Goal: Register for event/course

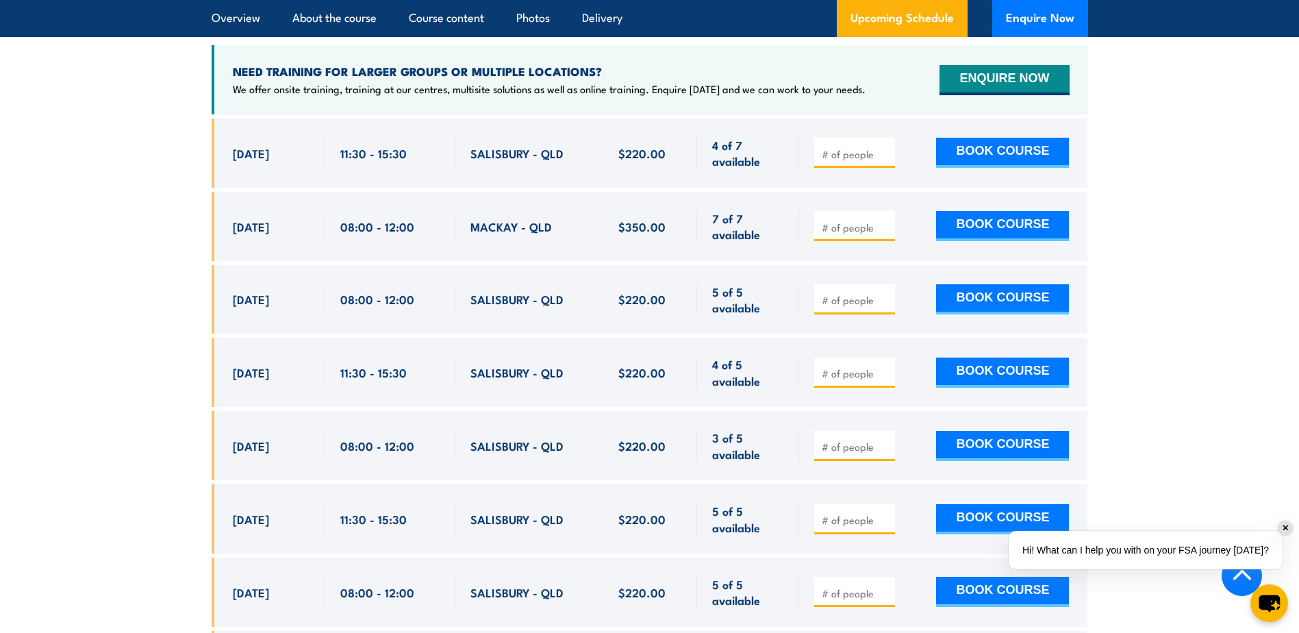
scroll to position [2684, 0]
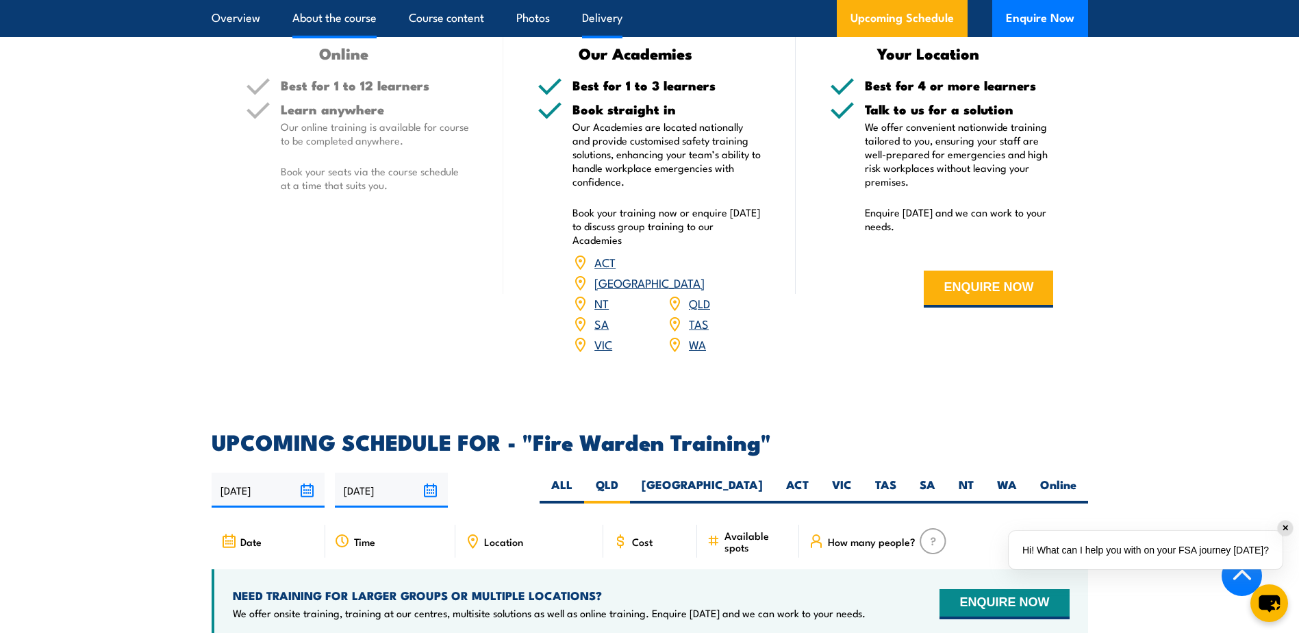
click at [334, 14] on link "About the course" at bounding box center [334, 18] width 84 height 36
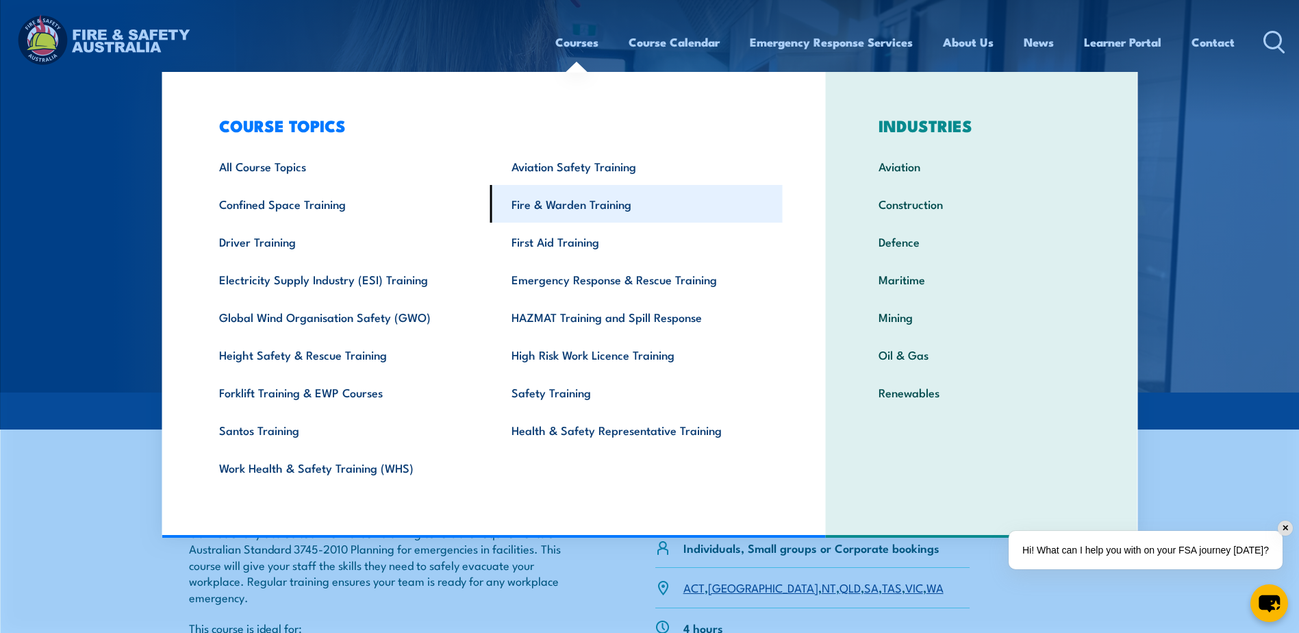
click at [599, 212] on link "Fire & Warden Training" at bounding box center [636, 204] width 292 height 38
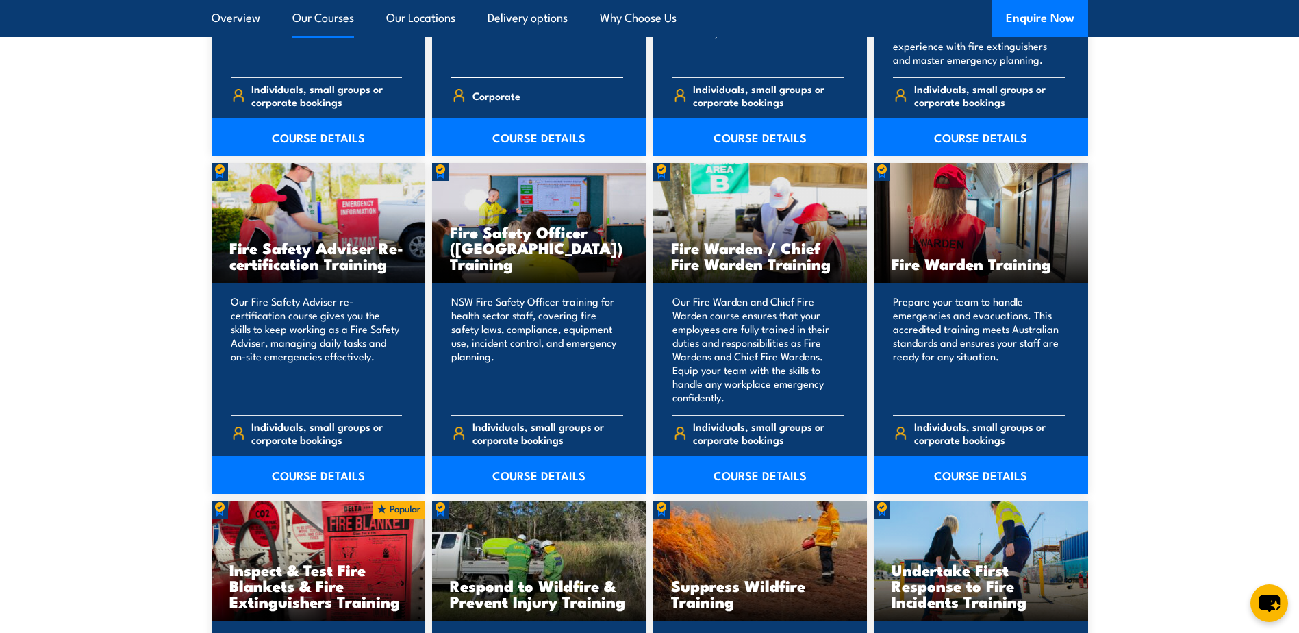
scroll to position [1712, 0]
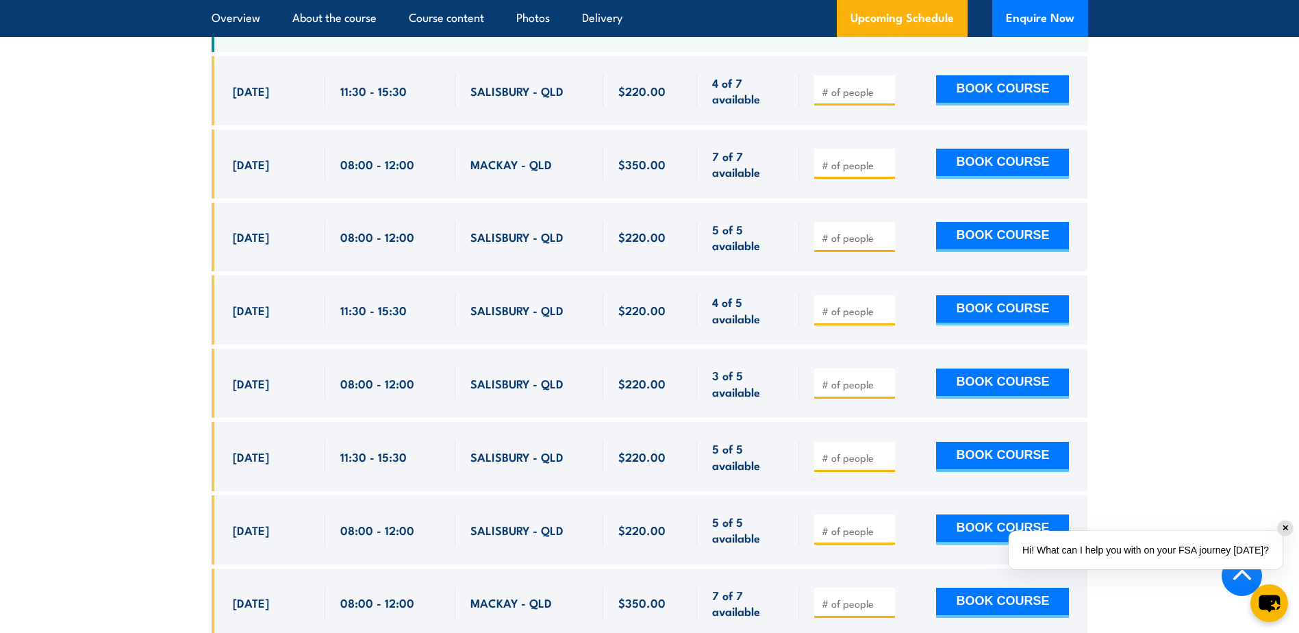
scroll to position [2808, 0]
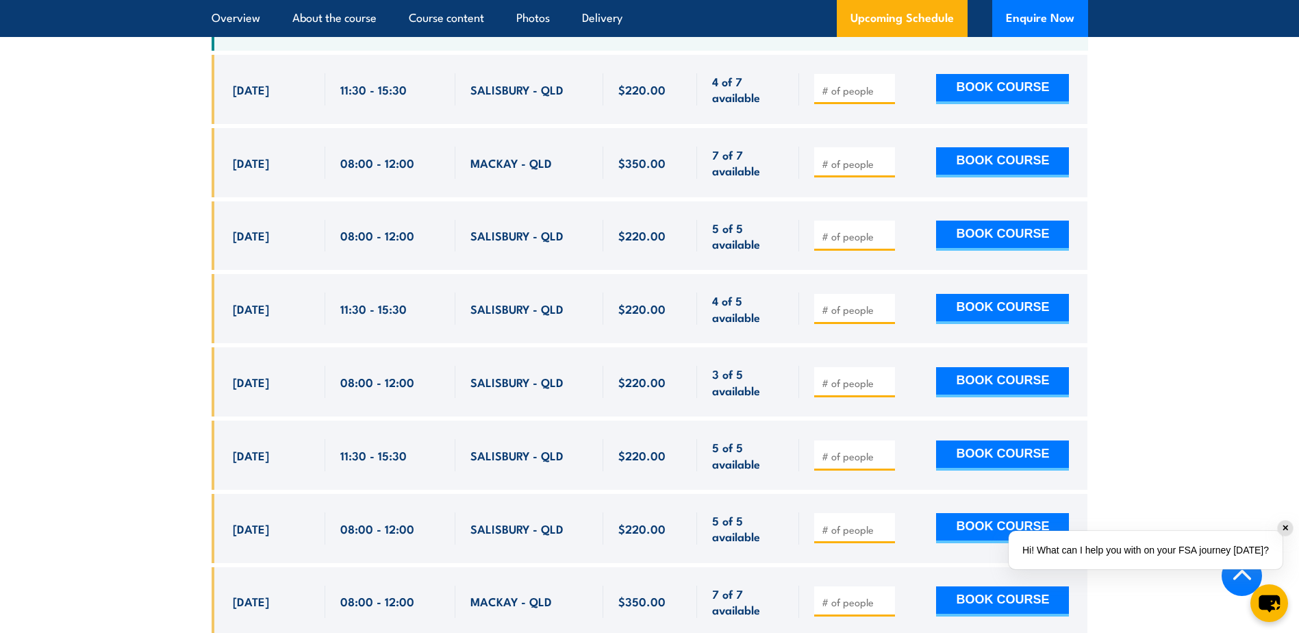
click at [835, 229] on input "number" at bounding box center [856, 236] width 68 height 14
type input "2"
click at [142, 259] on section "UPCOMING SCHEDULE FOR - "Fire Warden Training" 29/09/2025 28/03/2026 2" at bounding box center [649, 551] width 1299 height 1414
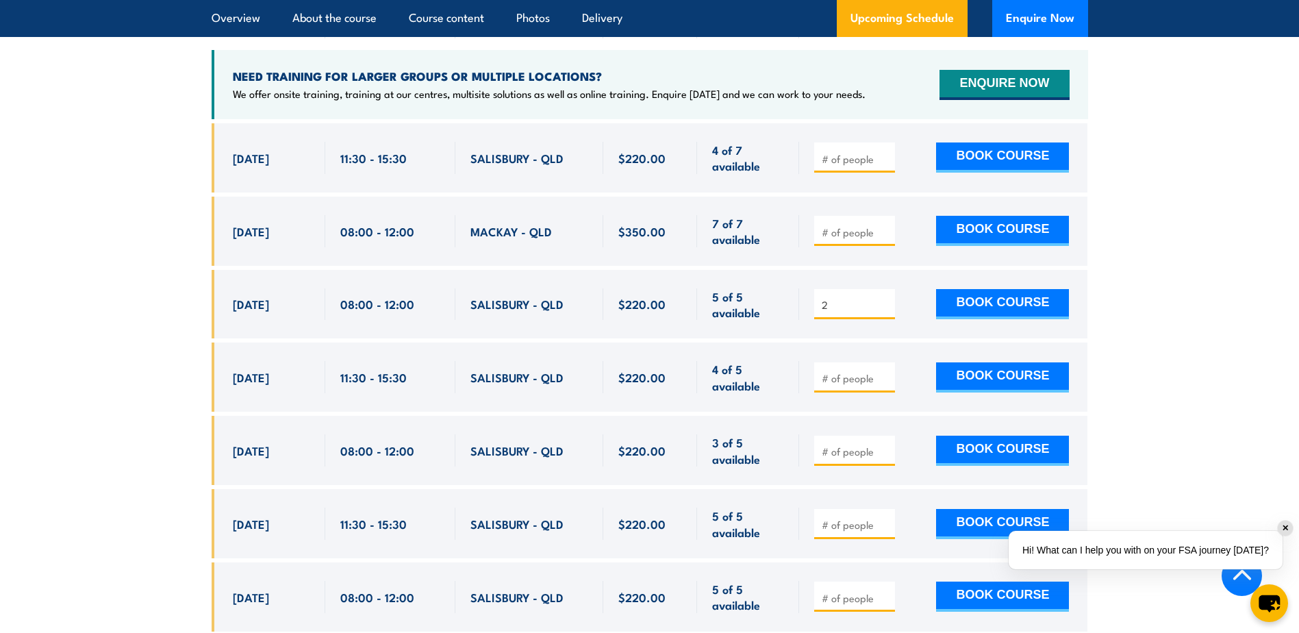
click at [832, 225] on input "number" at bounding box center [856, 232] width 68 height 14
